Goal: Information Seeking & Learning: Learn about a topic

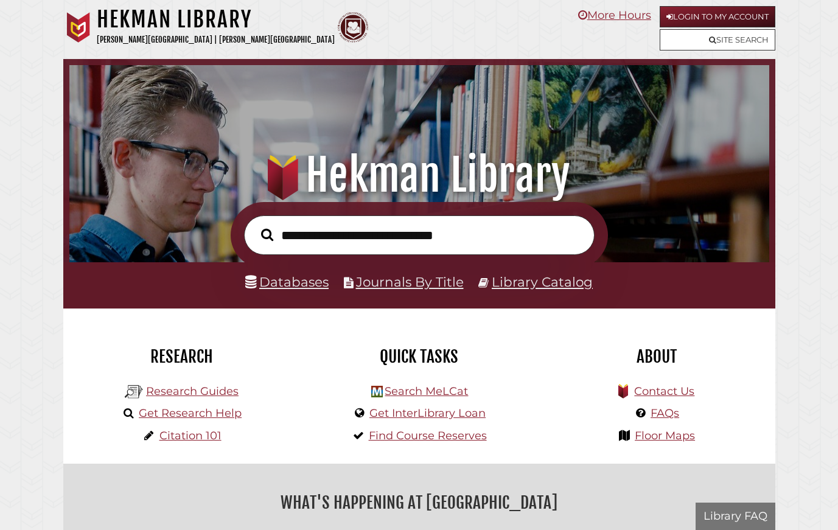
scroll to position [231, 694]
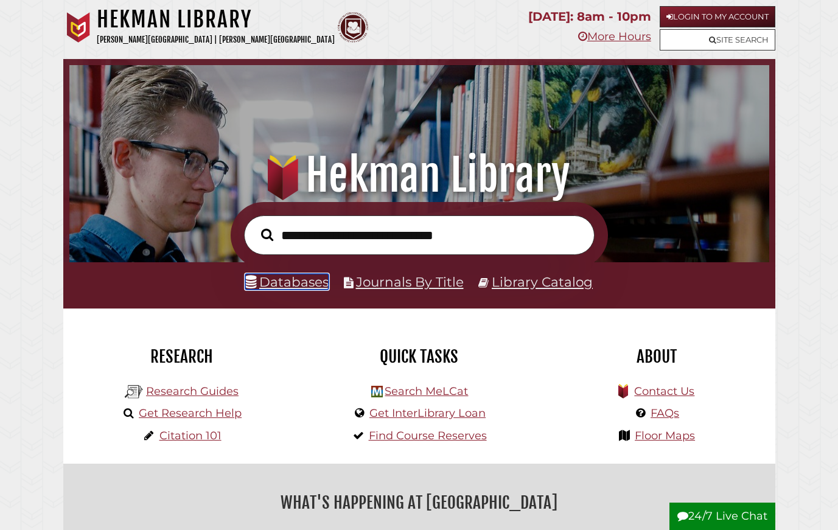
click at [293, 286] on link "Databases" at bounding box center [286, 282] width 83 height 16
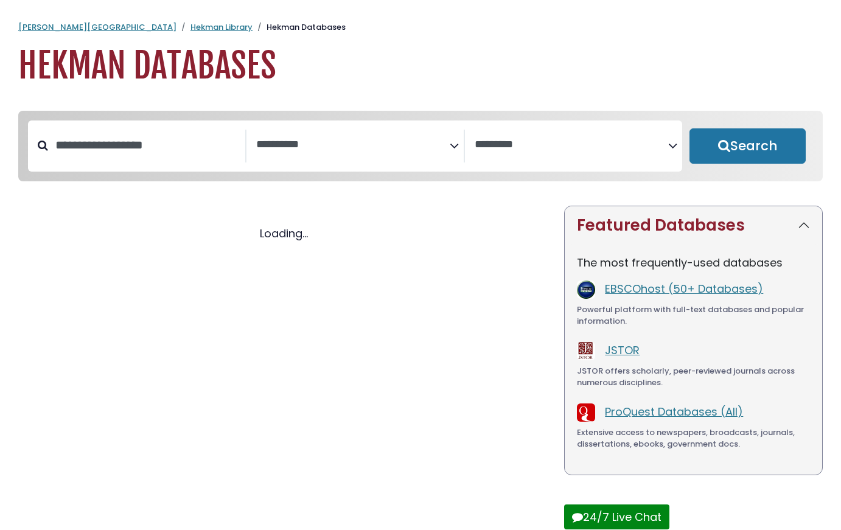
select select "Database Subject Filter"
select select "Database Vendors Filter"
select select "Database Subject Filter"
select select "Database Vendors Filter"
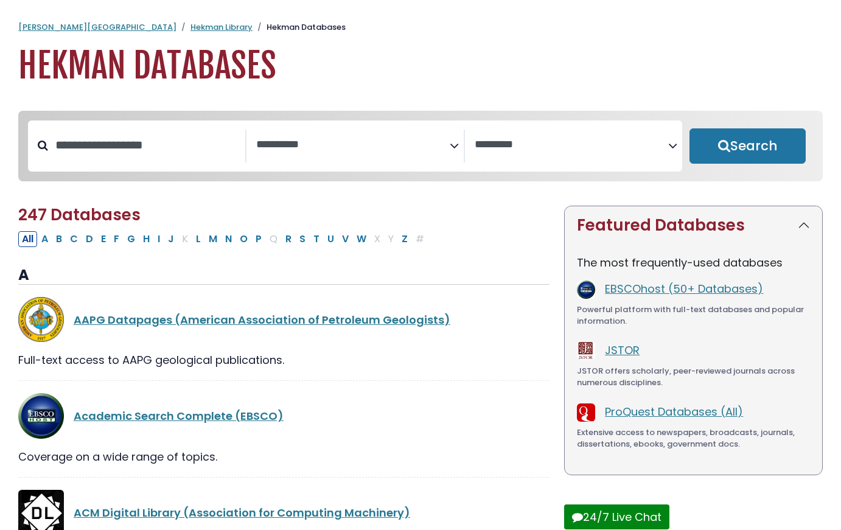
click at [681, 30] on ol "[PERSON_NAME] University Hekman Library Hekman Databases" at bounding box center [420, 27] width 805 height 12
